Goal: Information Seeking & Learning: Learn about a topic

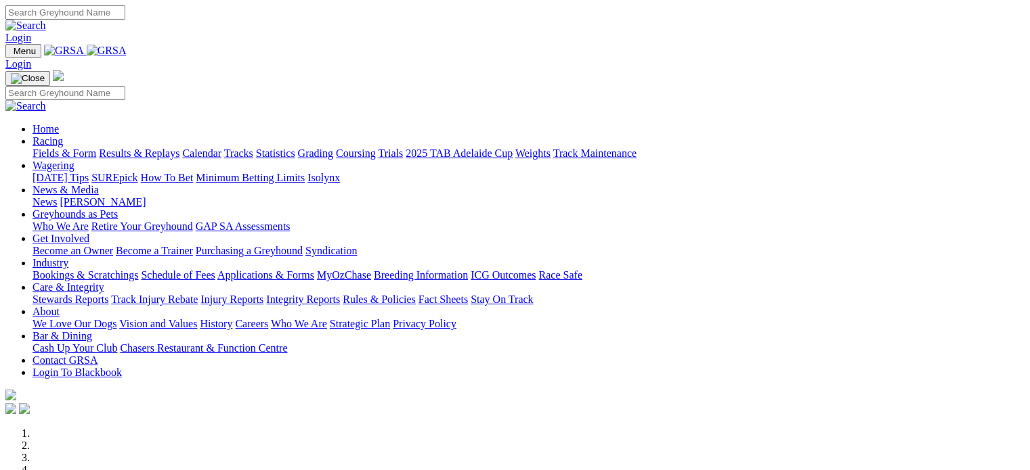
click at [31, 32] on link "Login" at bounding box center [18, 38] width 26 height 12
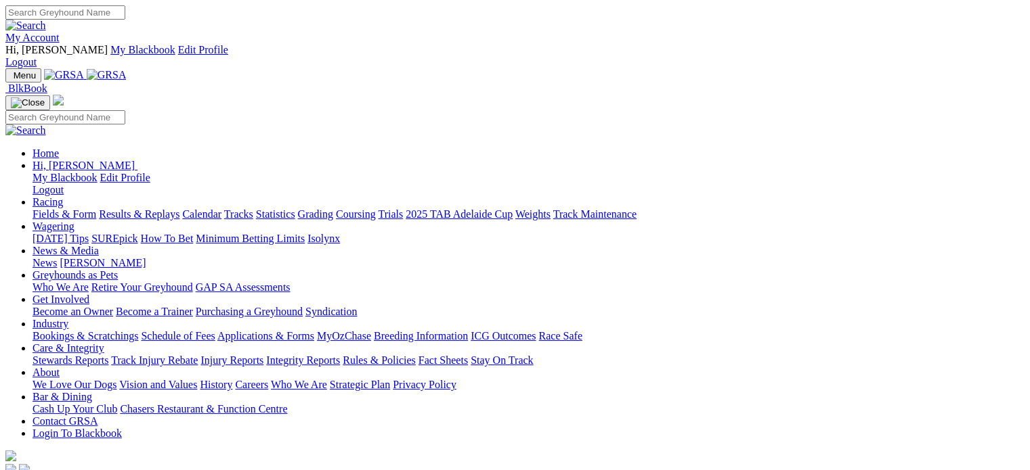
click at [340, 355] on link "Integrity Reports" at bounding box center [303, 361] width 74 height 12
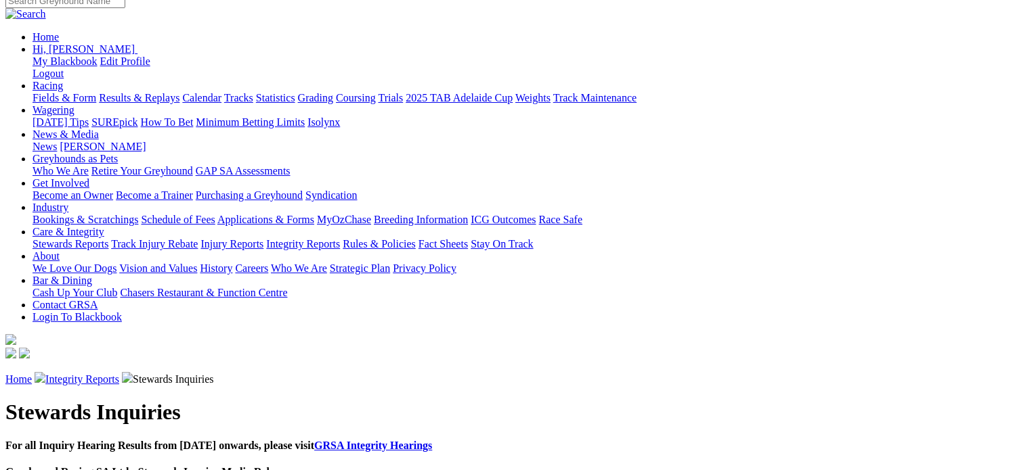
scroll to position [203, 0]
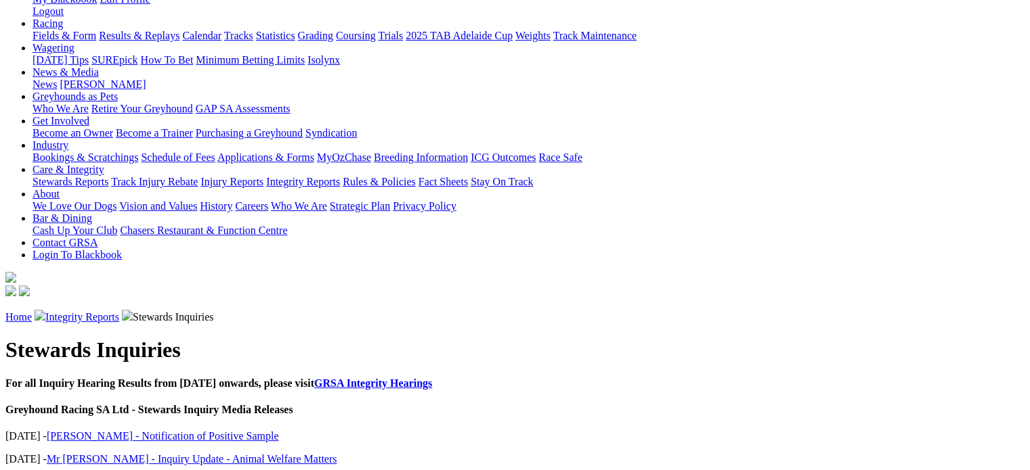
click at [239, 454] on link "Mr J Trengove - Inquiry Update - Animal Welfare Matters" at bounding box center [192, 460] width 290 height 12
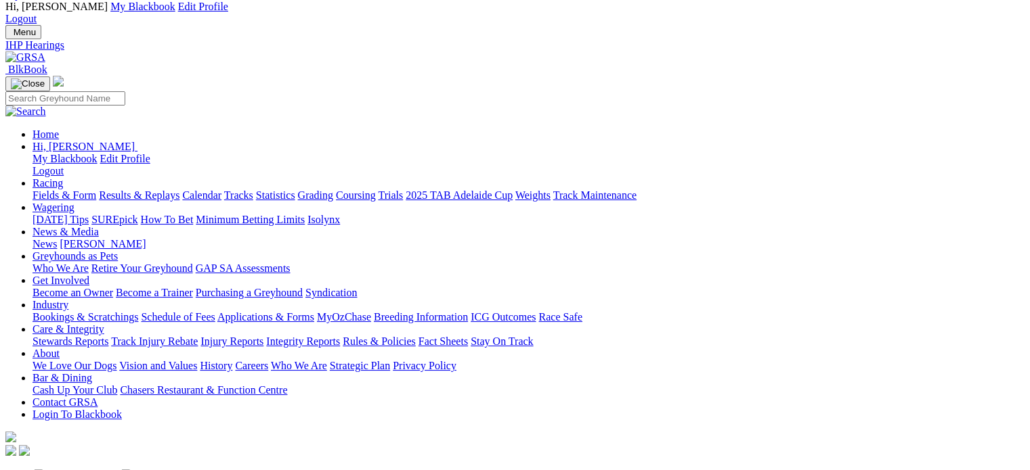
scroll to position [68, 0]
